Goal: Complete application form: Complete application form

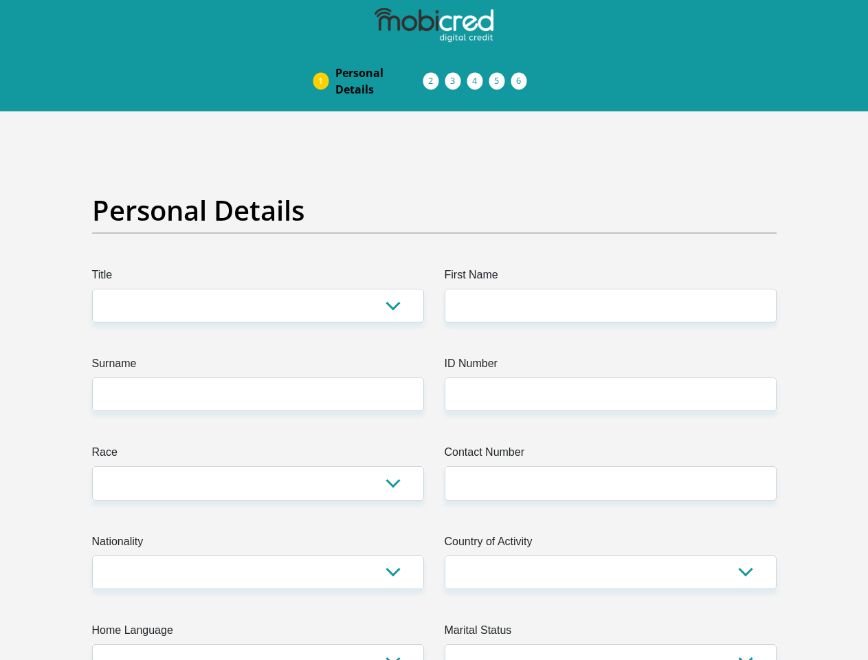
click at [0, 0] on img at bounding box center [0, 0] width 0 height 0
click at [324, 59] on link "Personal Details" at bounding box center [379, 81] width 110 height 44
click at [434, 76] on link "Acceptance of Services" at bounding box center [445, 81] width 22 height 11
click at [0, 0] on span "Documents" at bounding box center [0, 0] width 0 height 0
click at [500, 76] on link "Debicheck Mandate" at bounding box center [489, 81] width 22 height 11
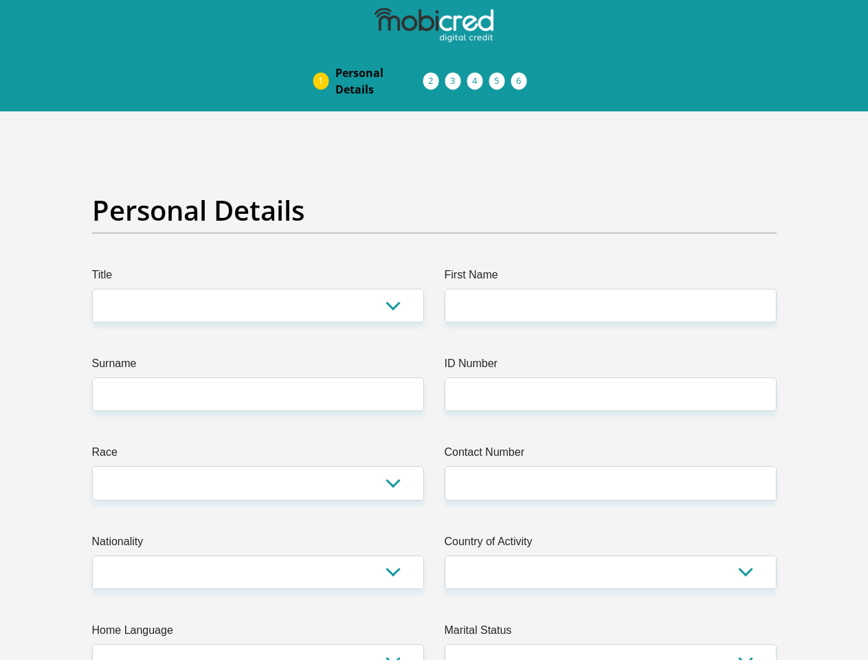
click at [522, 76] on link "Curata Authentication" at bounding box center [511, 81] width 22 height 11
click at [544, 76] on link "Pre Agreement Signoff" at bounding box center [533, 81] width 22 height 11
